Goal: Understand process/instructions: Learn about a topic

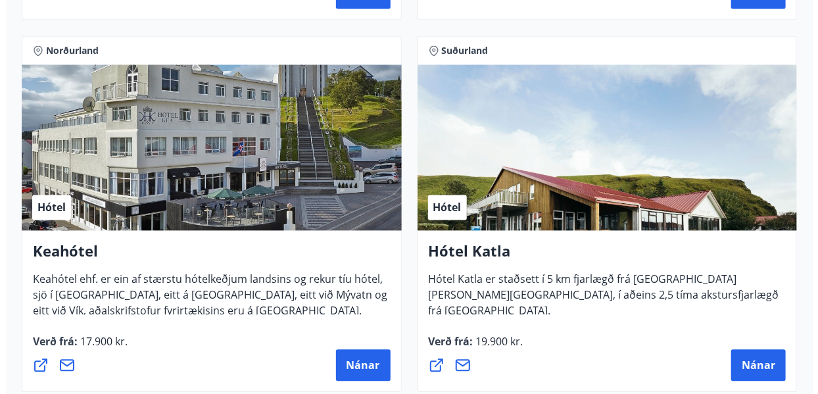
scroll to position [1073, 0]
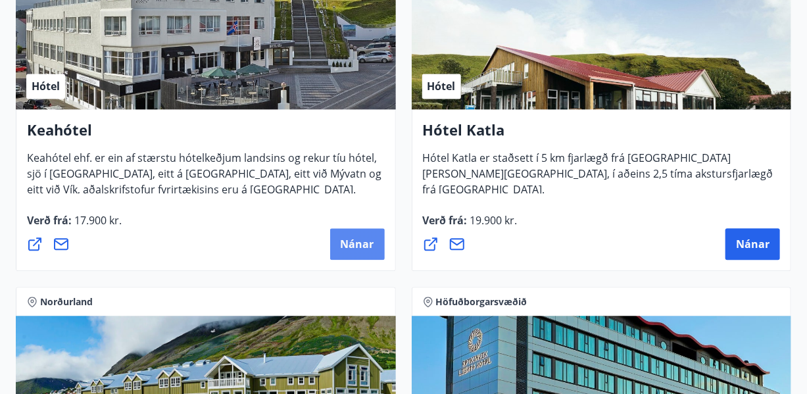
click at [353, 239] on span "Nánar" at bounding box center [358, 244] width 34 height 14
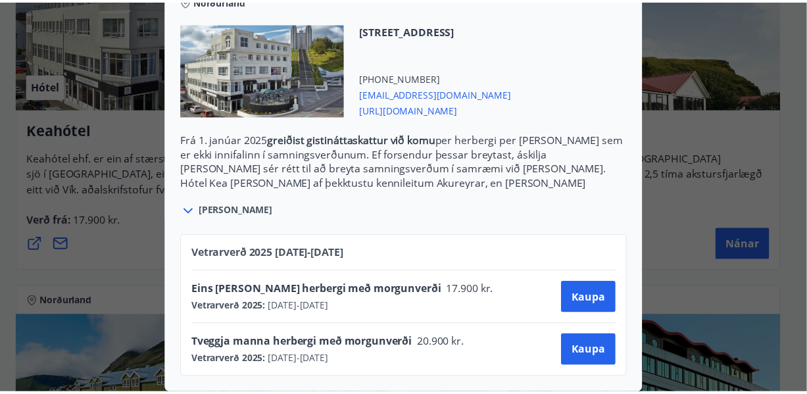
scroll to position [0, 0]
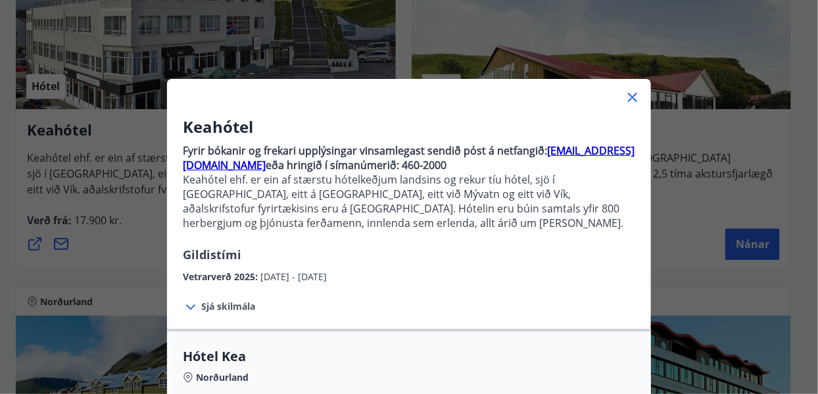
click at [629, 94] on icon at bounding box center [633, 97] width 16 height 16
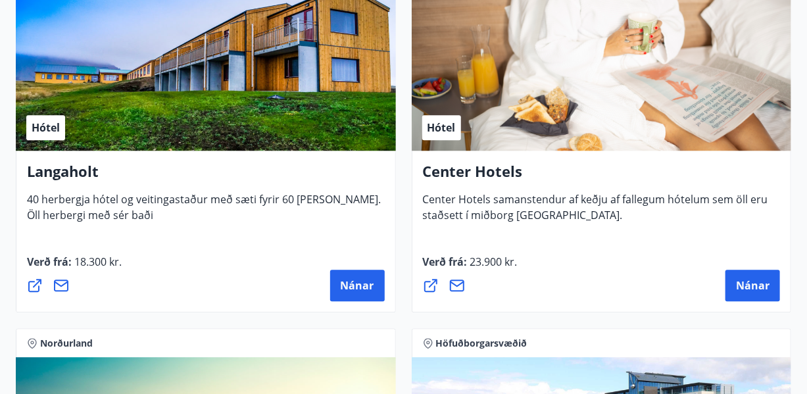
scroll to position [2657, 0]
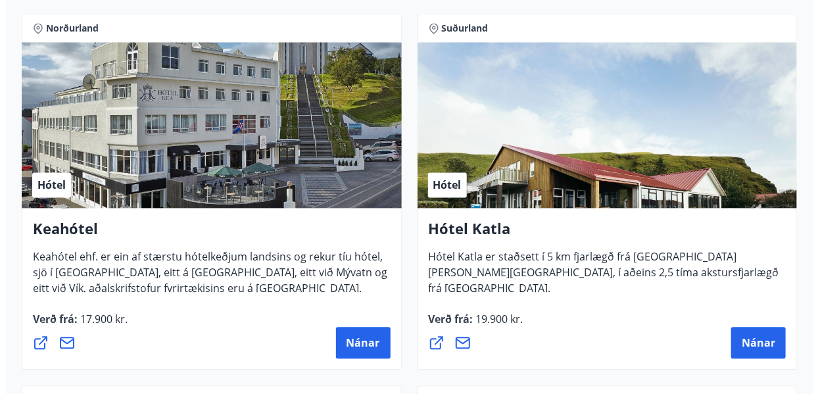
scroll to position [1096, 0]
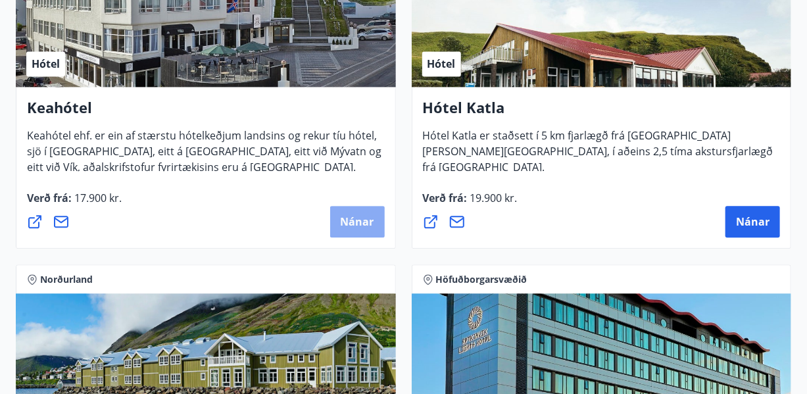
click at [359, 210] on button "Nánar" at bounding box center [357, 222] width 55 height 32
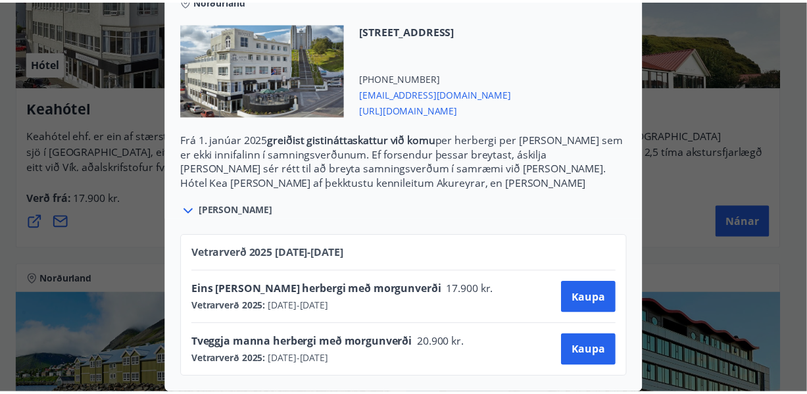
scroll to position [0, 0]
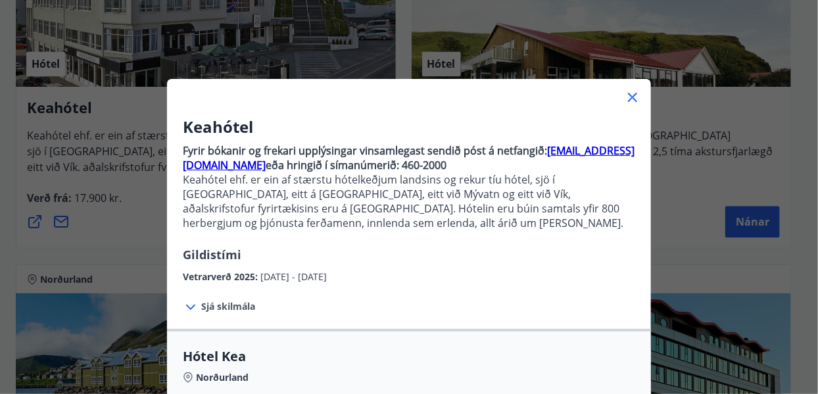
click at [629, 91] on icon at bounding box center [633, 97] width 16 height 16
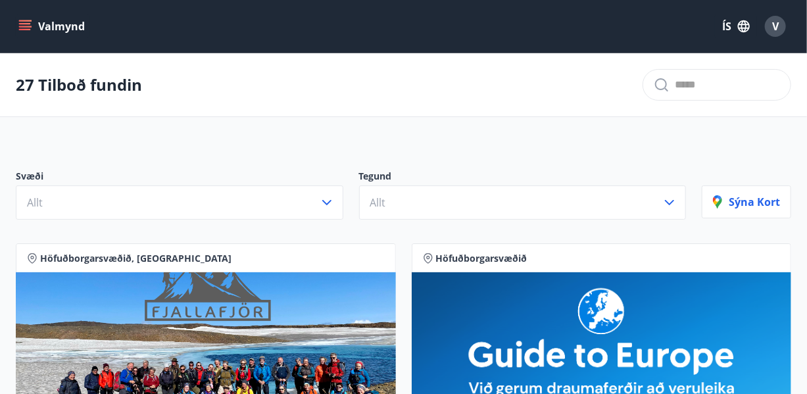
click at [23, 24] on icon "menu" at bounding box center [24, 26] width 13 height 13
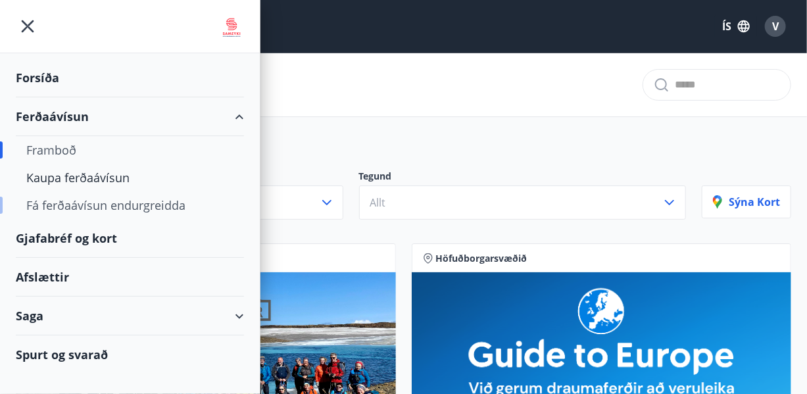
click at [47, 203] on div "Fá ferðaávísun endurgreidda" at bounding box center [129, 205] width 207 height 28
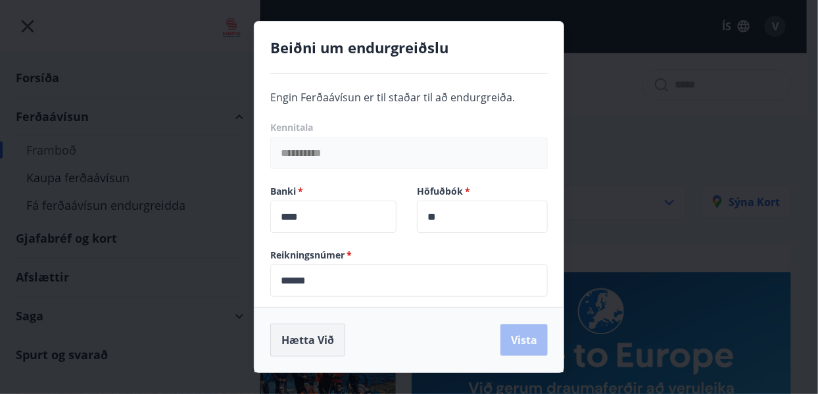
click at [291, 337] on button "Hætta við" at bounding box center [307, 340] width 75 height 33
